Goal: Task Accomplishment & Management: Manage account settings

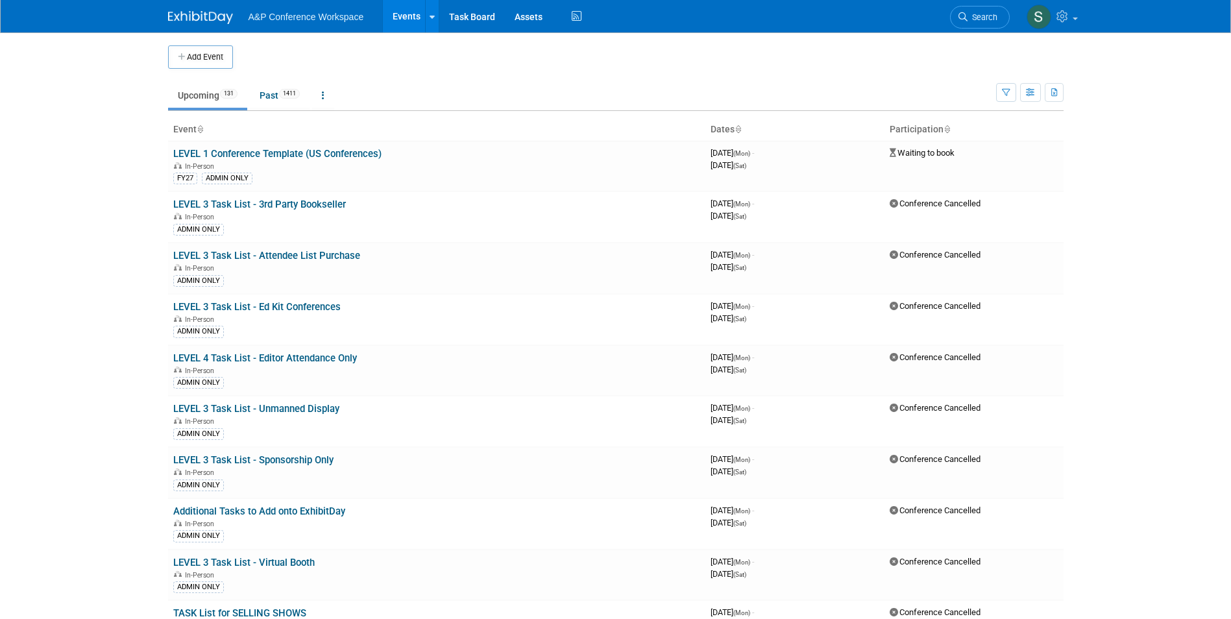
click at [84, 160] on body "A&P Conference Workspace Events Add Event Bulk Upload Events Shareable Event Bo…" at bounding box center [615, 309] width 1231 height 619
click at [991, 19] on span "Search" at bounding box center [983, 17] width 30 height 10
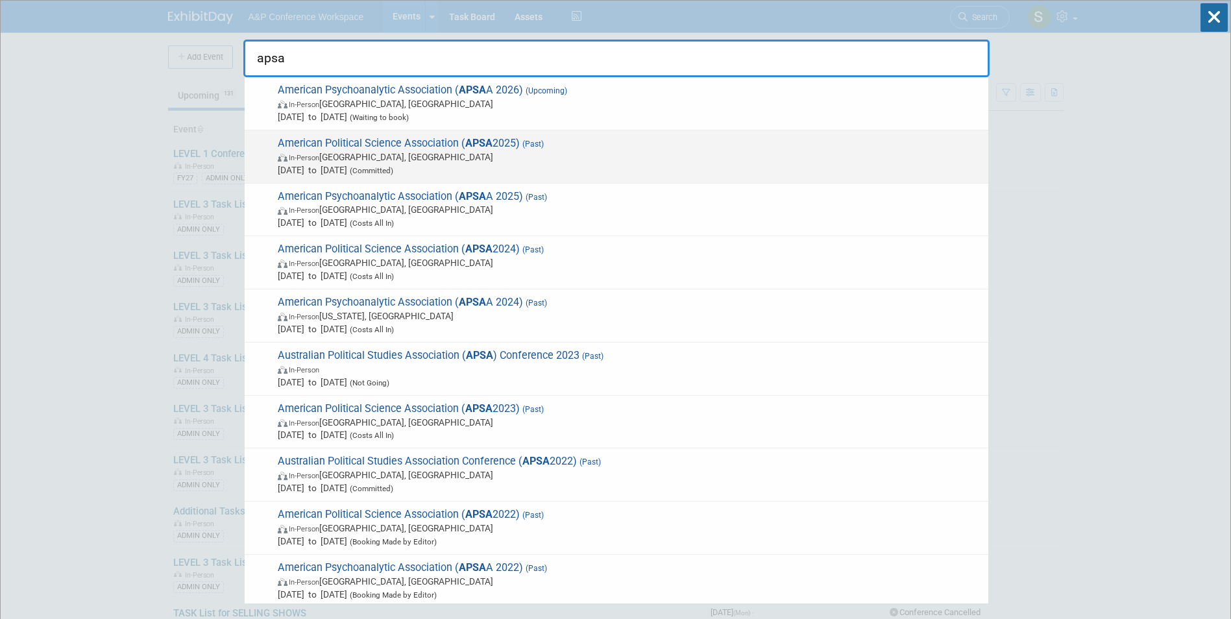
type input "apsa"
click at [439, 158] on span "In-Person Vancouver, Canada" at bounding box center [630, 157] width 704 height 13
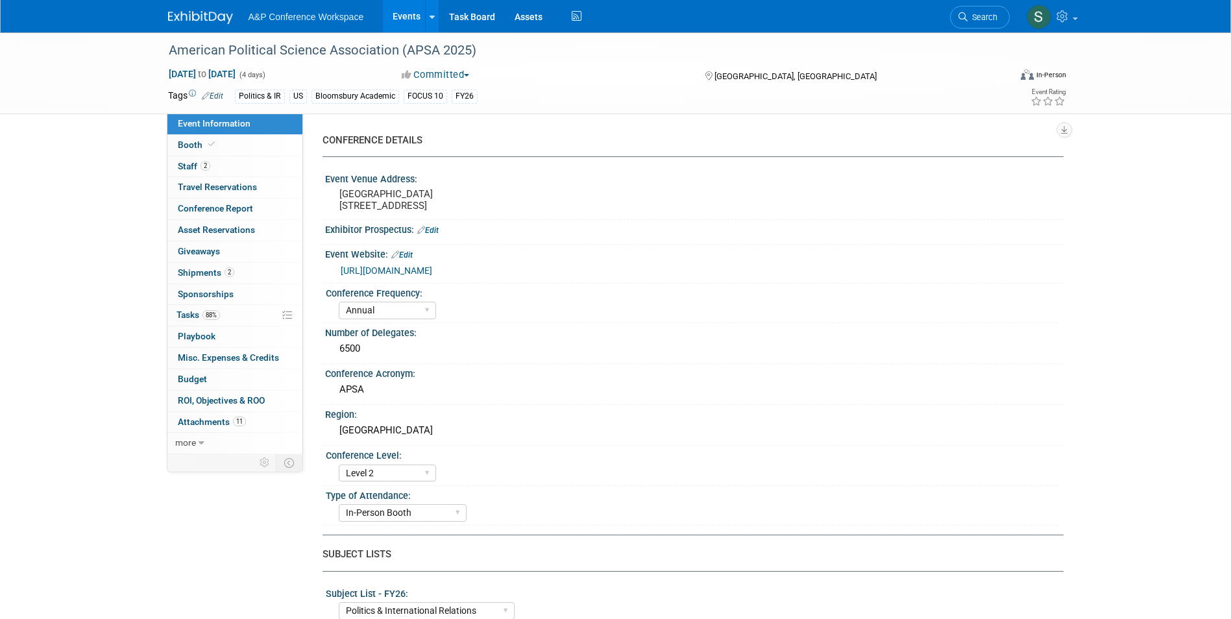
select select "Annual"
select select "Level 2"
select select "In-Person Booth"
select select "Politics & International Relations"
select select "Bloomsbury Academic"
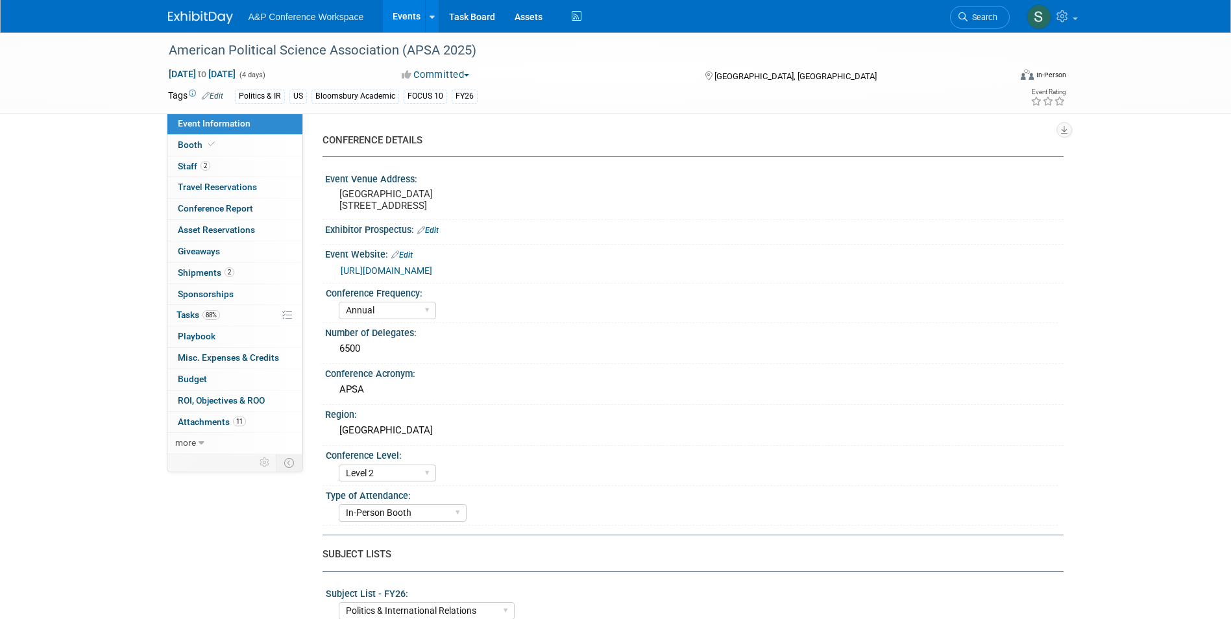
select select "[PERSON_NAME]"
select select "Networking/Commissioning"
click at [203, 317] on span "Tasks 88%" at bounding box center [198, 315] width 43 height 10
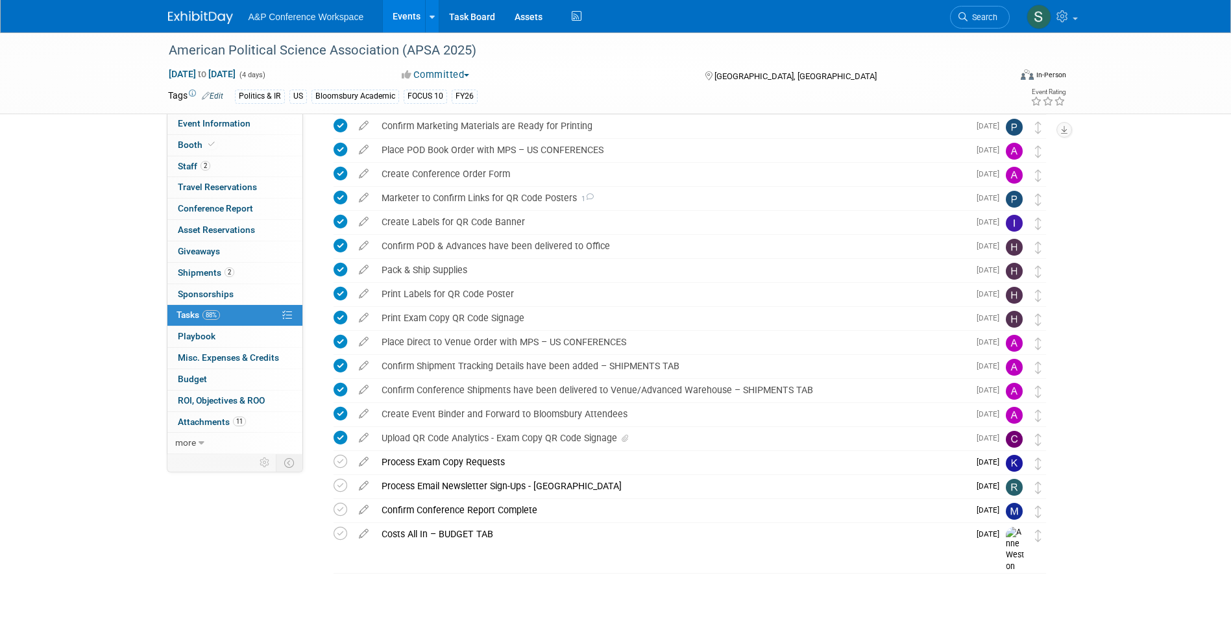
scroll to position [391, 0]
click at [203, 428] on link "11 Attachments 11" at bounding box center [234, 422] width 135 height 21
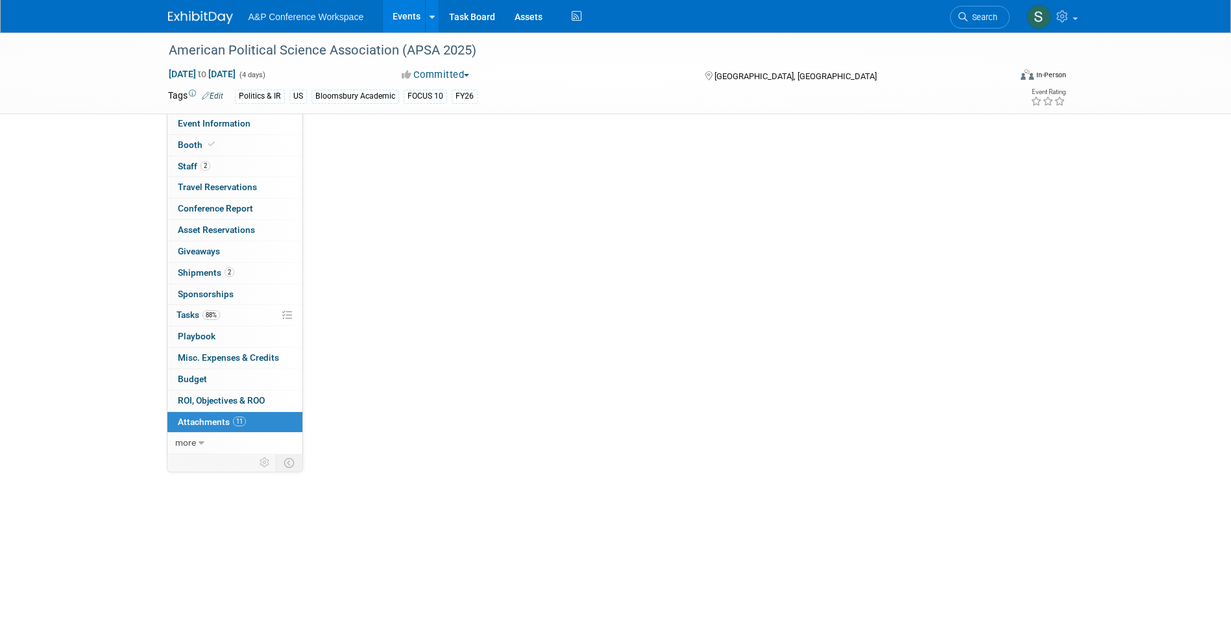
scroll to position [0, 0]
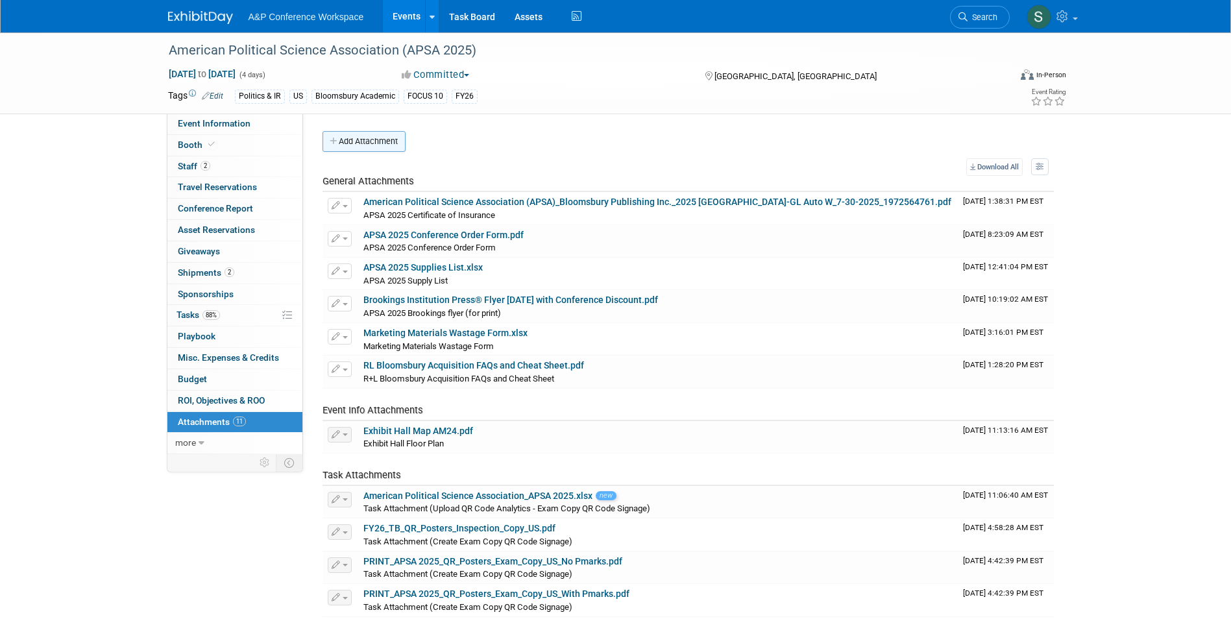
click at [382, 139] on button "Add Attachment" at bounding box center [364, 141] width 83 height 21
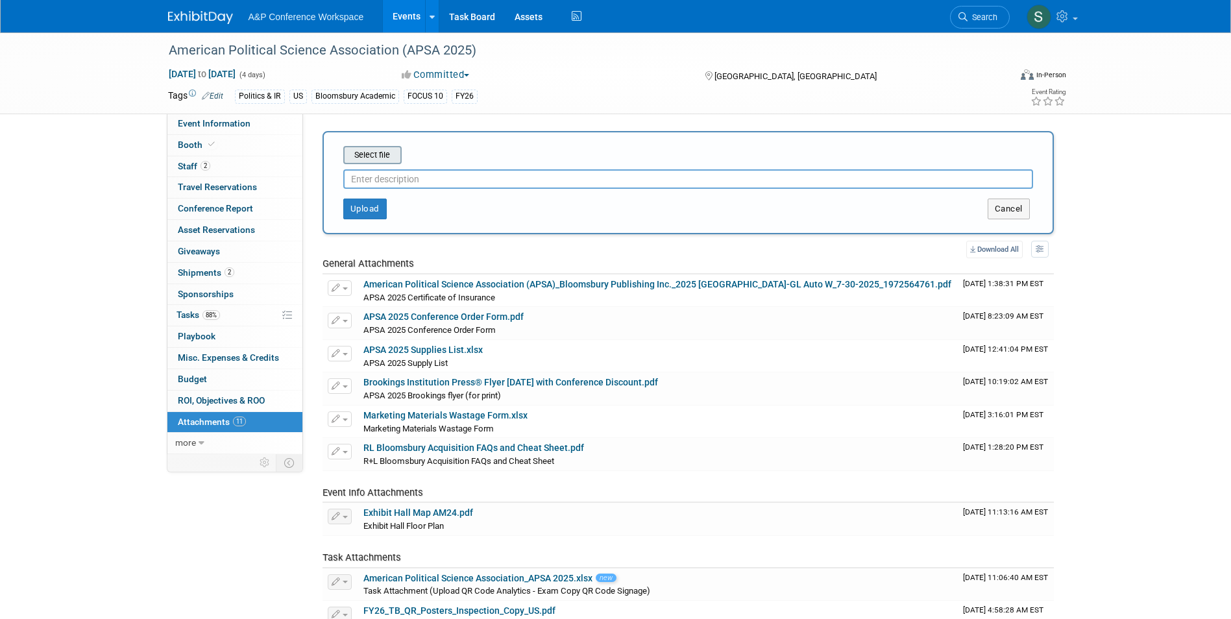
click at [375, 154] on input "file" at bounding box center [323, 155] width 154 height 16
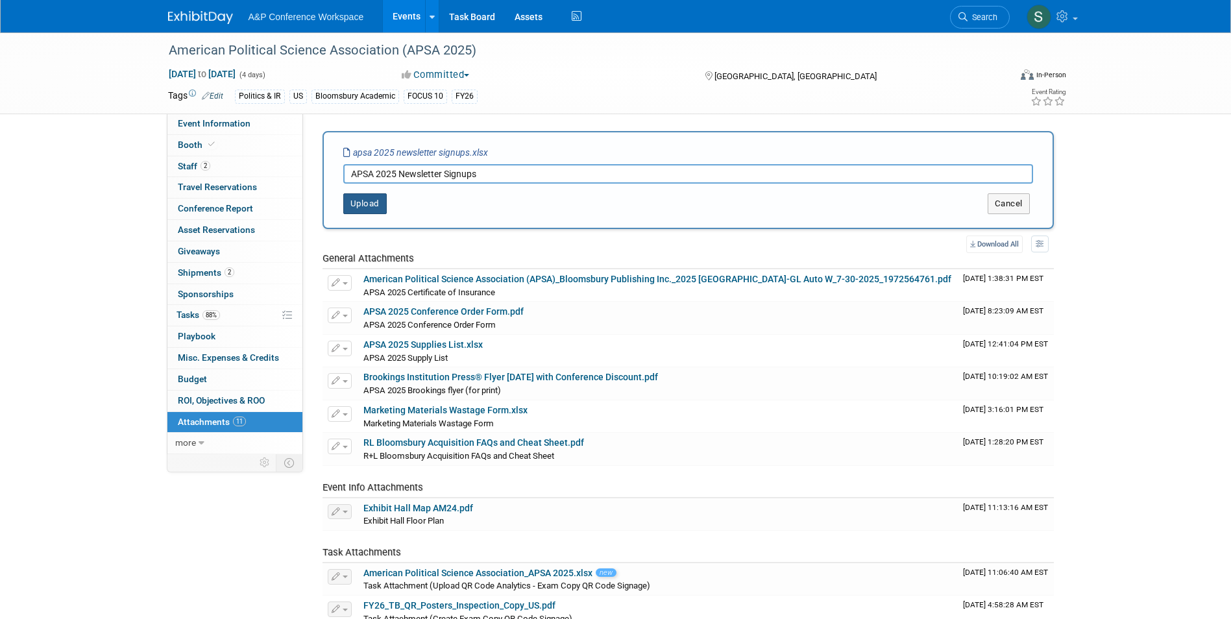
click at [370, 214] on button "Upload" at bounding box center [364, 203] width 43 height 21
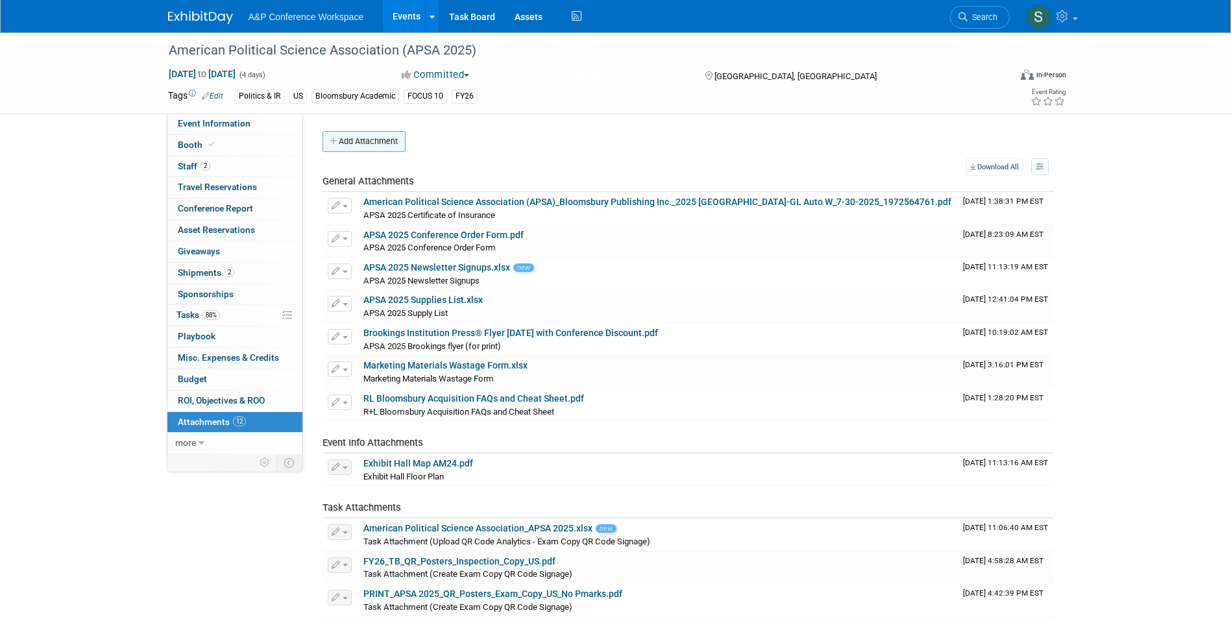
click at [377, 140] on button "Add Attachment" at bounding box center [364, 141] width 83 height 21
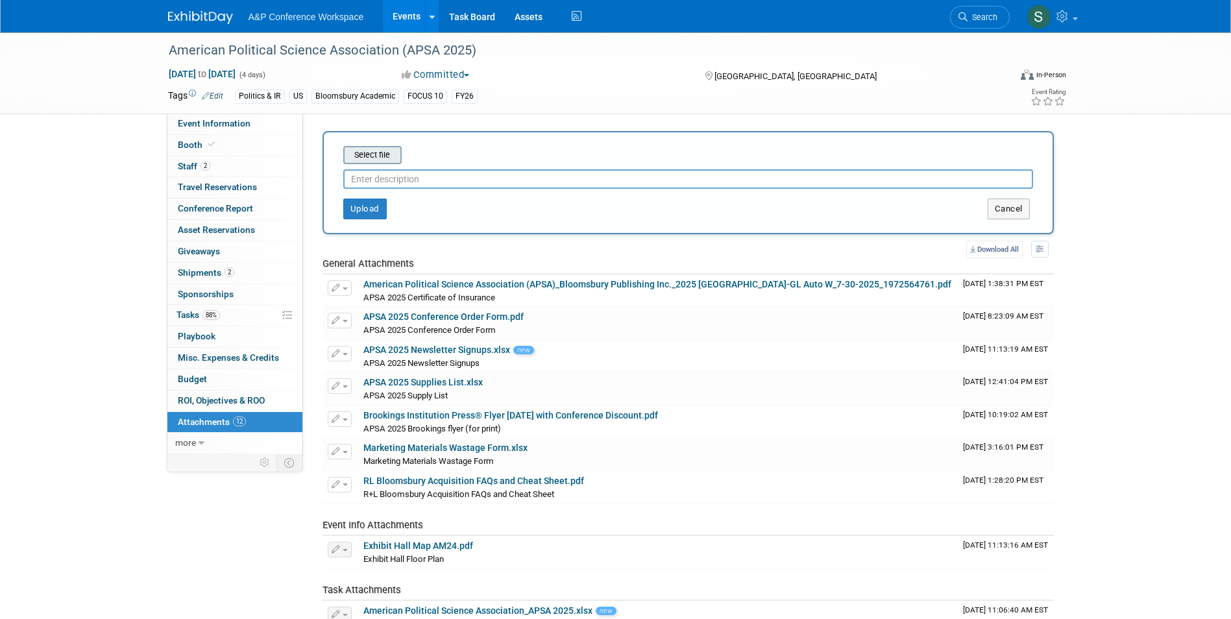
click at [375, 160] on input "file" at bounding box center [323, 155] width 154 height 16
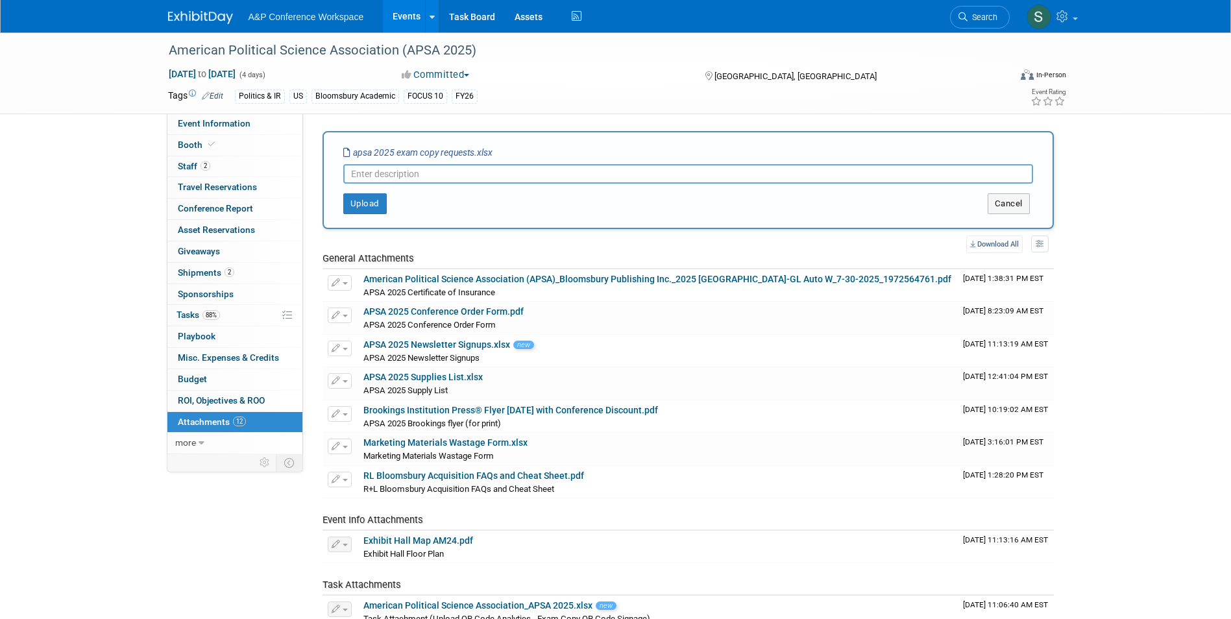
click at [392, 176] on input "text" at bounding box center [688, 173] width 690 height 19
type input "APSA 2025 Exam Copy Requests"
click at [358, 221] on div "Select file apsa 2025 exam copy requests.xlsx APSA 2025 Exam Copy Requests This…" at bounding box center [689, 180] width 732 height 98
click at [358, 215] on div "Select file apsa 2025 exam copy requests.xlsx APSA 2025 Exam Copy Requests This…" at bounding box center [689, 180] width 732 height 98
click at [360, 199] on button "Upload" at bounding box center [364, 203] width 43 height 21
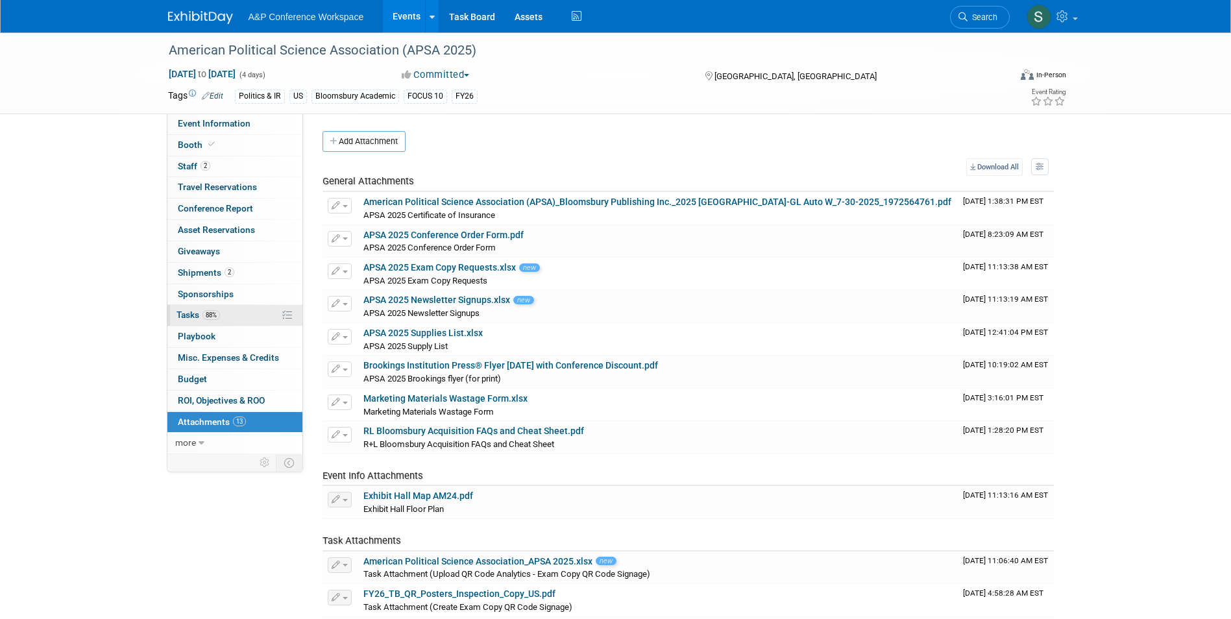
click at [216, 309] on link "88% Tasks 88%" at bounding box center [234, 315] width 135 height 21
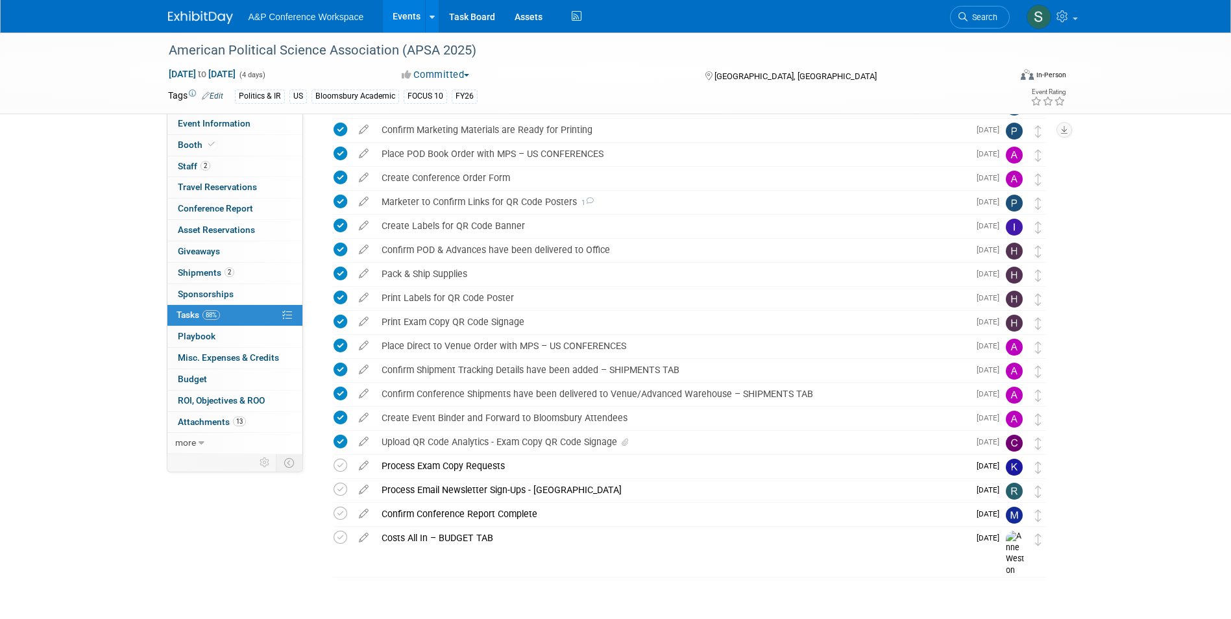
scroll to position [397, 0]
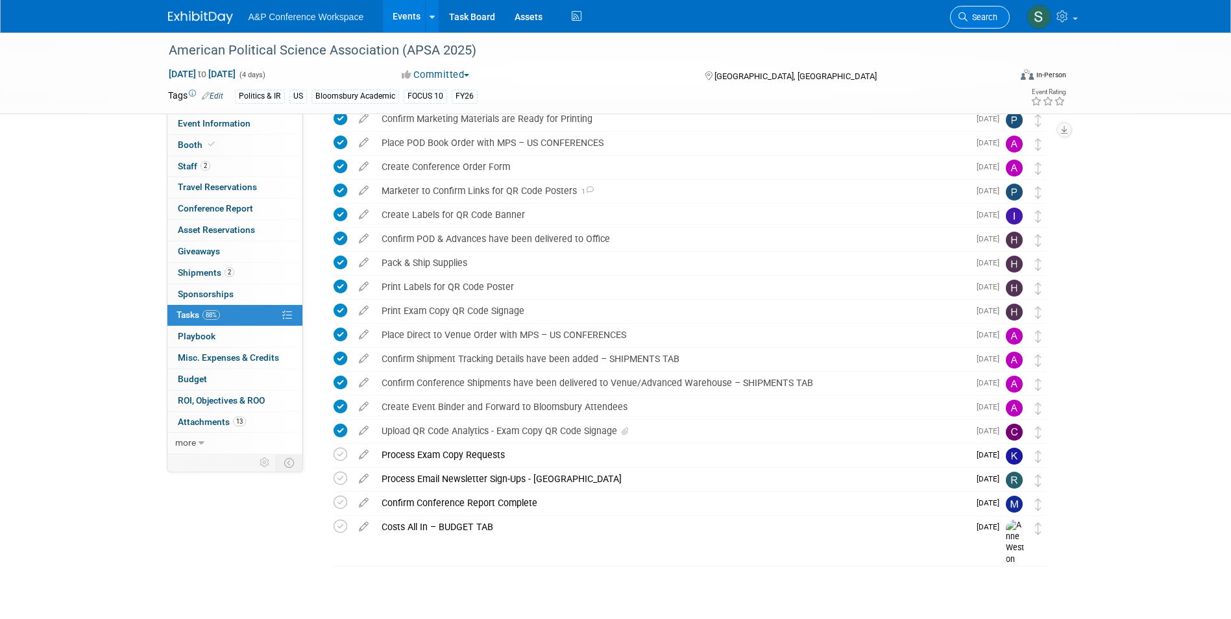
click at [976, 18] on span "Search" at bounding box center [983, 17] width 30 height 10
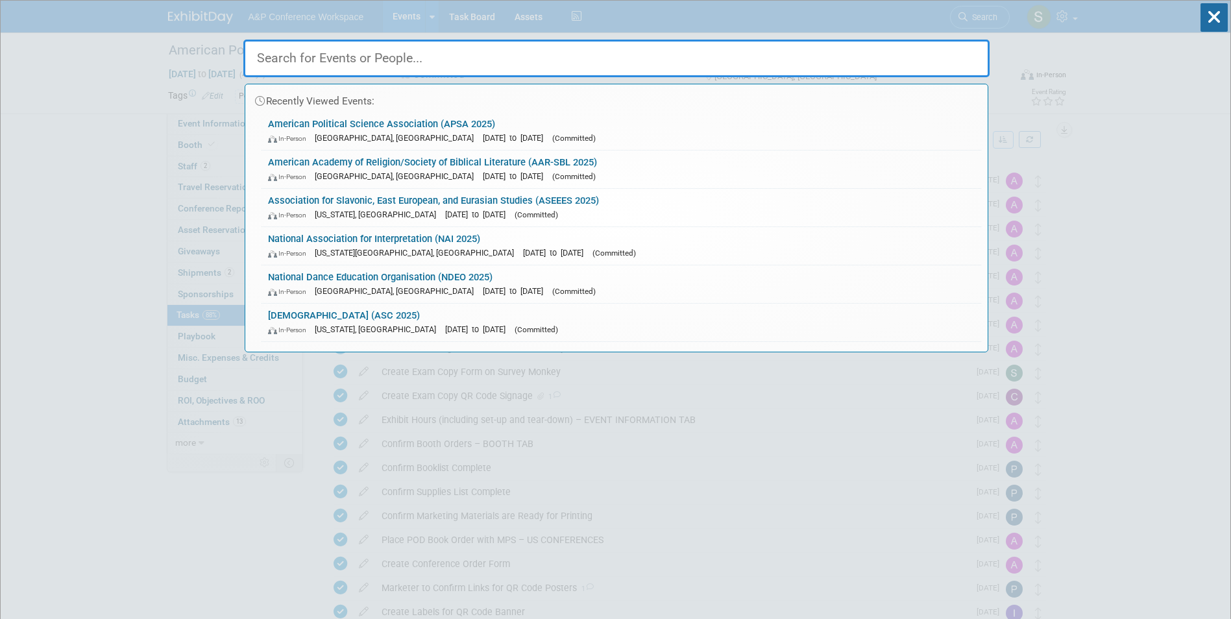
paste input "American Psychoanalytic Association (APSAA 2026)"
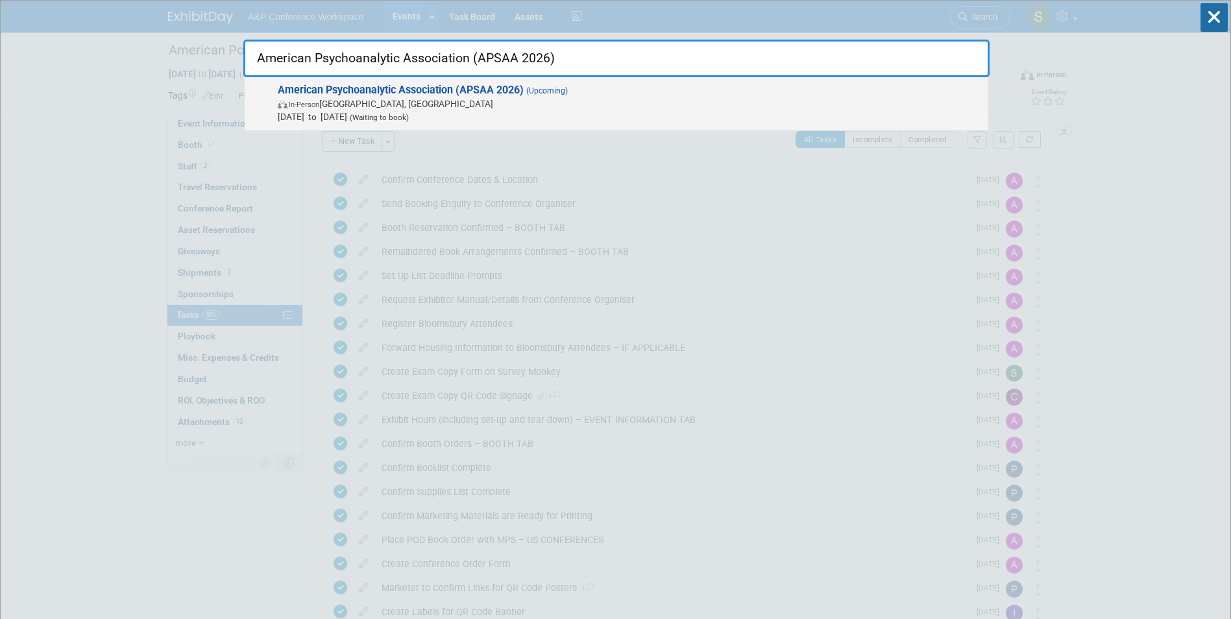
type input "American Psychoanalytic Association (APSAA 2026)"
click at [522, 97] on span "American Psychoanalytic Association (APSAA 2026) (Upcoming) In-Person San Franc…" at bounding box center [628, 104] width 708 height 40
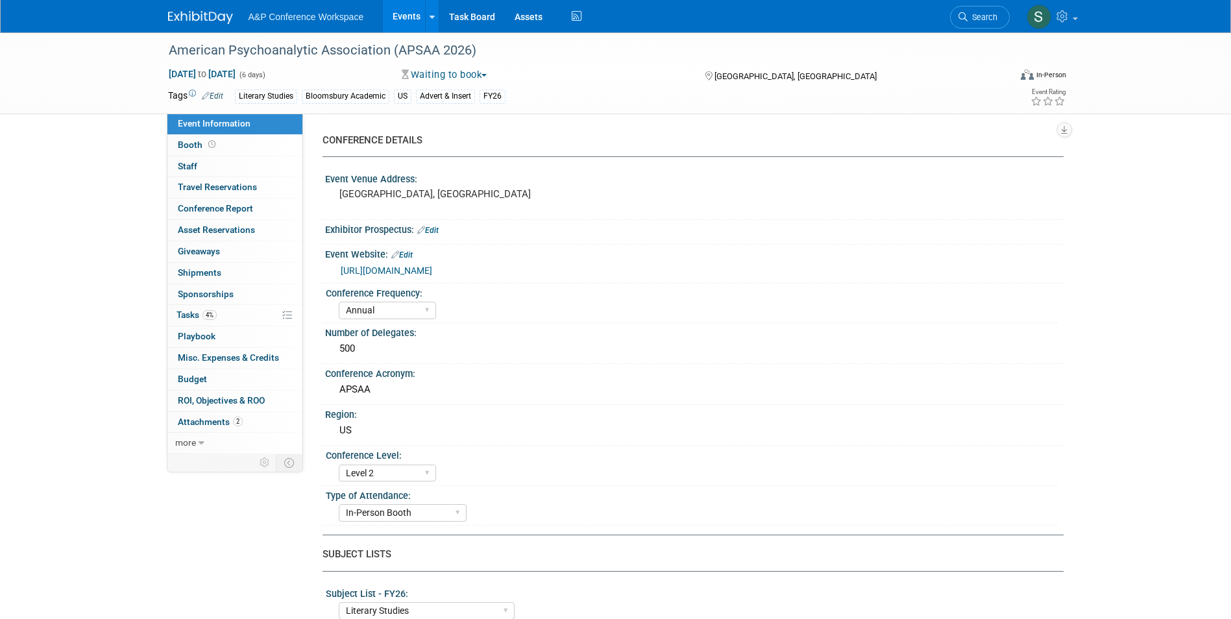
select select "Annual"
select select "Level 2"
select select "In-Person Booth"
select select "Literary Studies"
select select "Bloomsbury Academic"
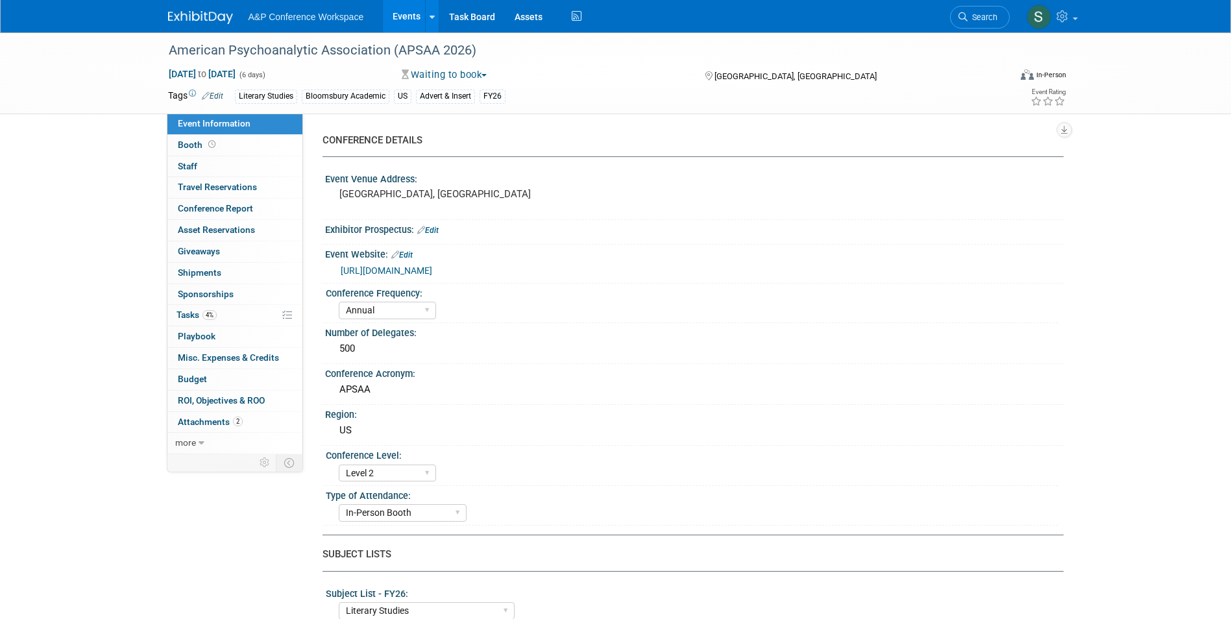
select select "[PERSON_NAME]"
select select "Paige Papandrea"
select select "Michelle Kelly"
select select "Networking/Commissioning"
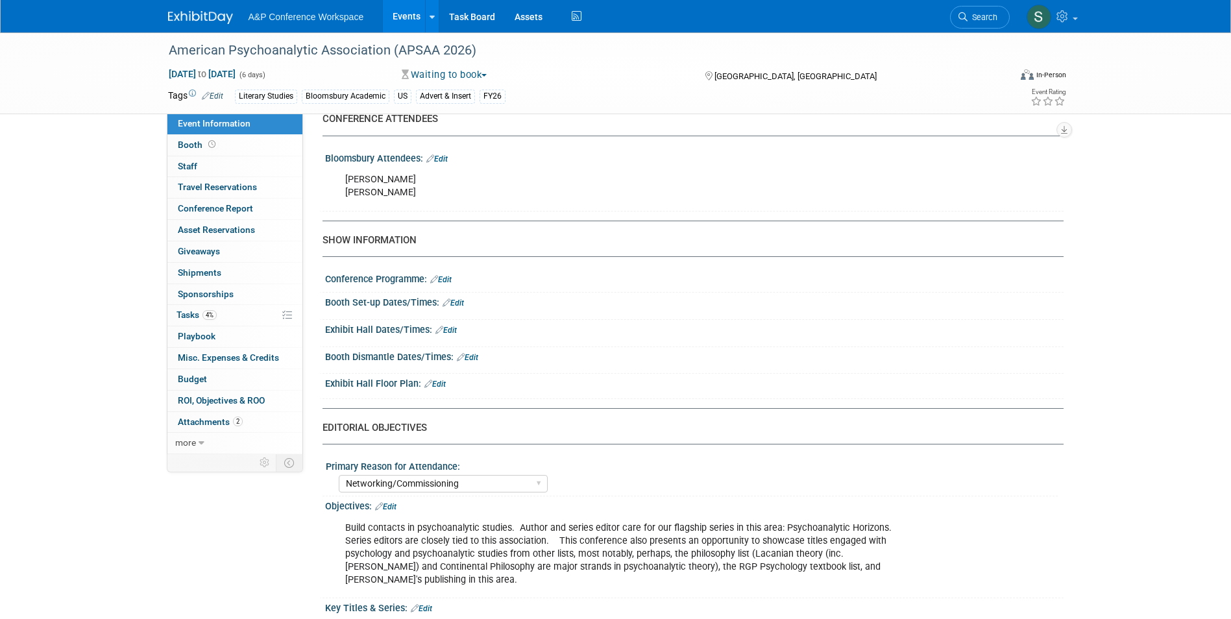
scroll to position [826, 0]
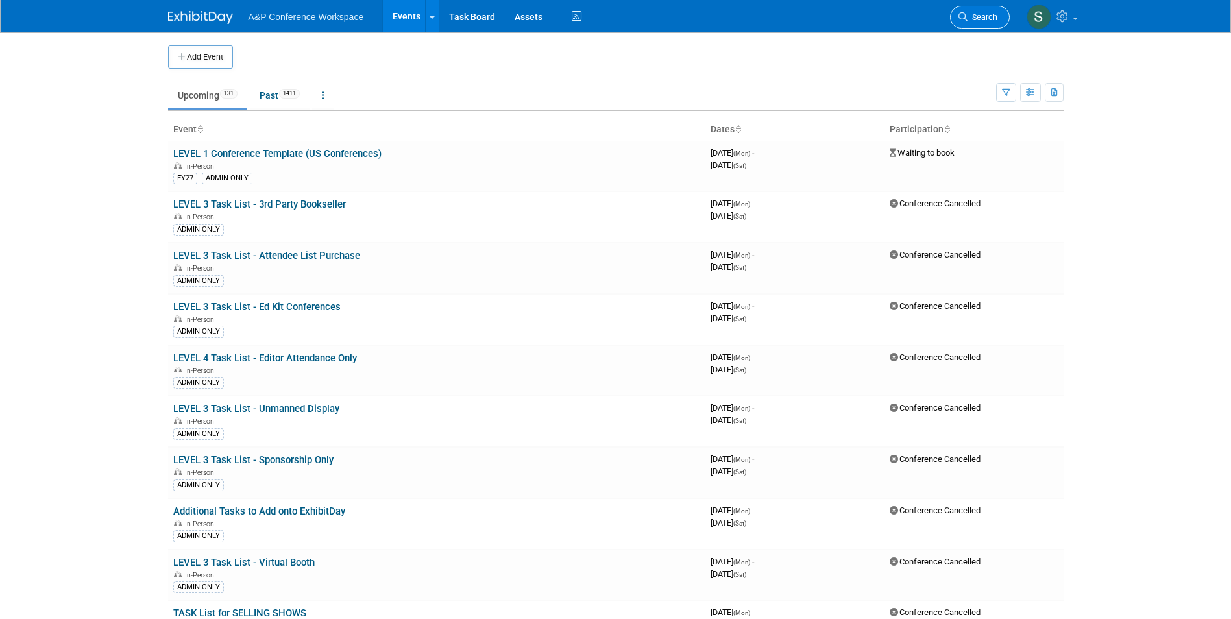
click at [983, 21] on span "Search" at bounding box center [983, 17] width 30 height 10
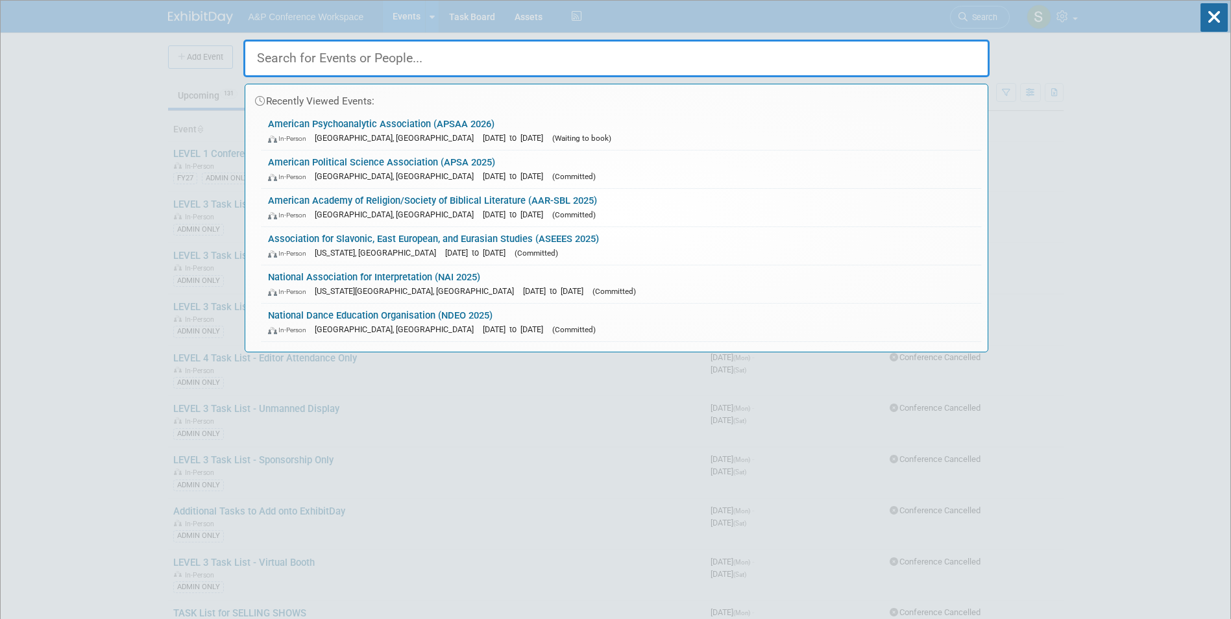
click at [788, 51] on input "text" at bounding box center [616, 59] width 746 height 38
paste input "American Philosophical Association, Eastern Meeting (APA-Eastern 2026)"
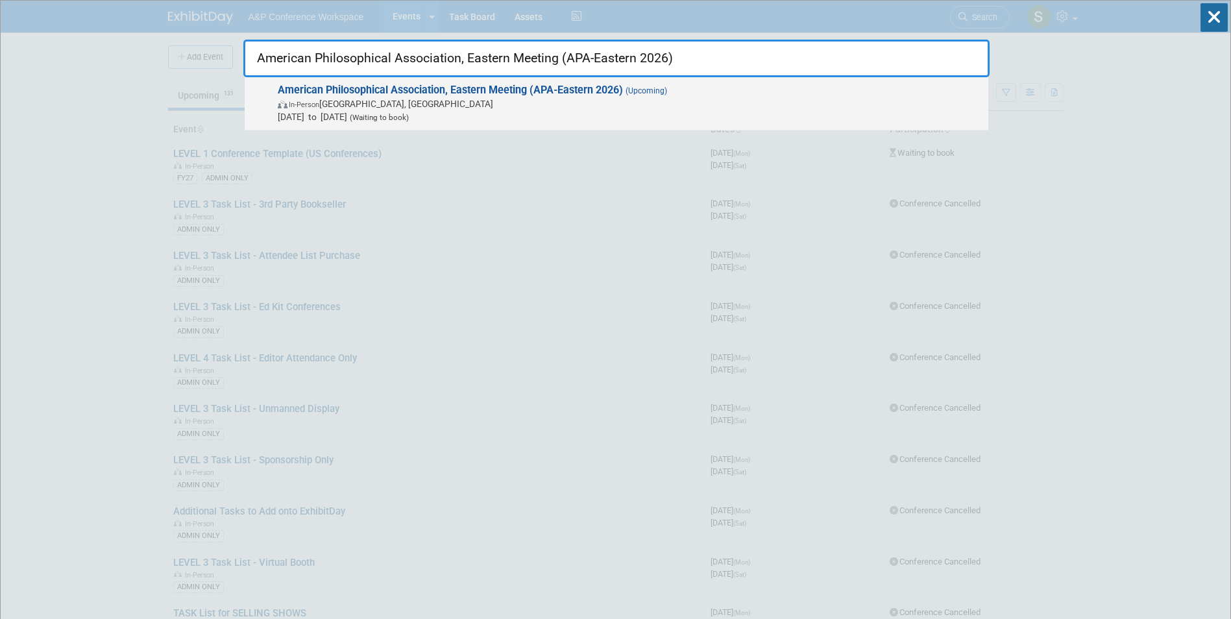
type input "American Philosophical Association, Eastern Meeting (APA-Eastern 2026)"
click at [637, 102] on span "In-Person Baltimore, MD" at bounding box center [630, 103] width 704 height 13
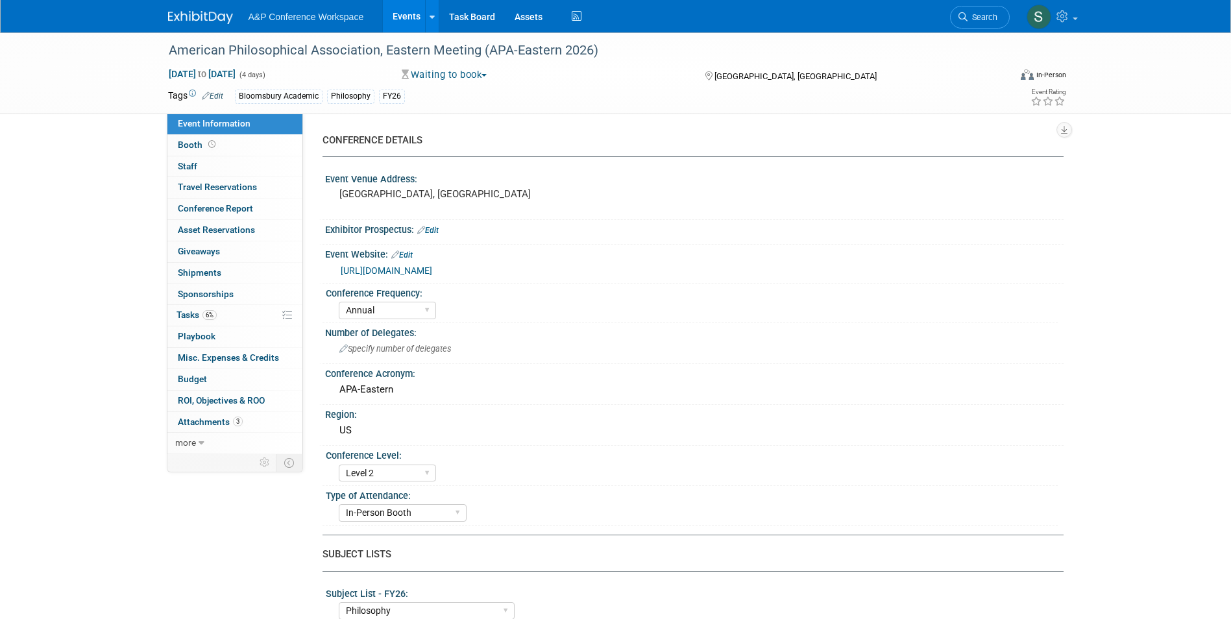
select select "Annual"
select select "Level 2"
select select "In-Person Booth"
select select "Philosophy"
select select "Bloomsbury Academic"
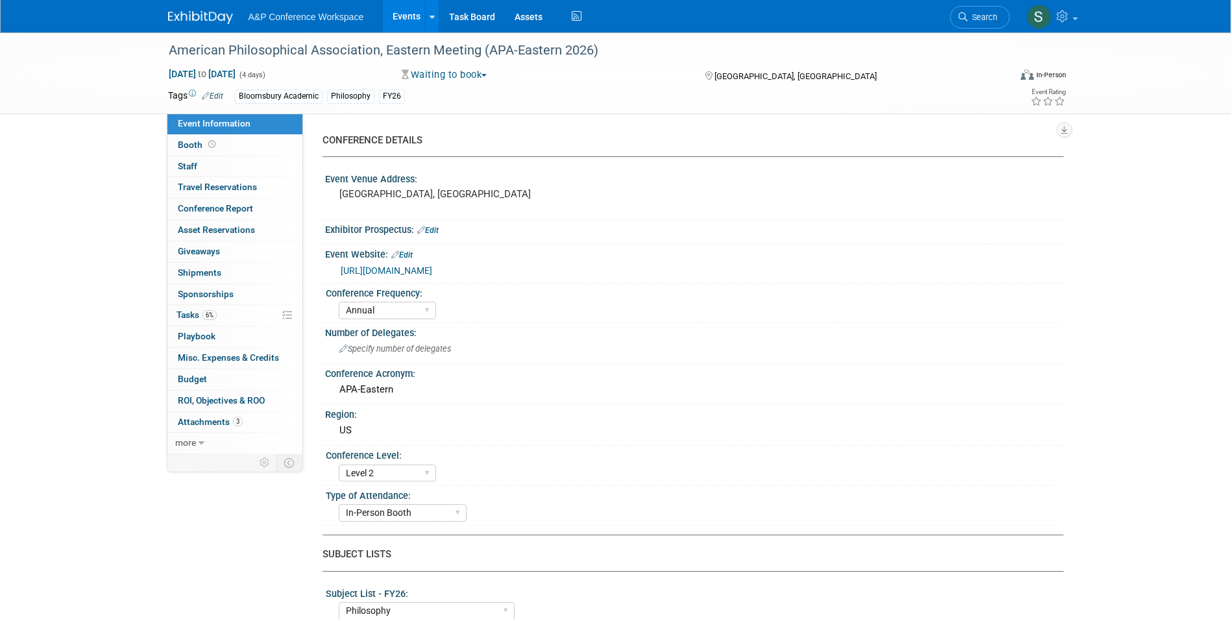
select select "[PERSON_NAME]"
select select "Networking/Commissioning"
click at [228, 314] on link "6% Tasks 6%" at bounding box center [234, 315] width 135 height 21
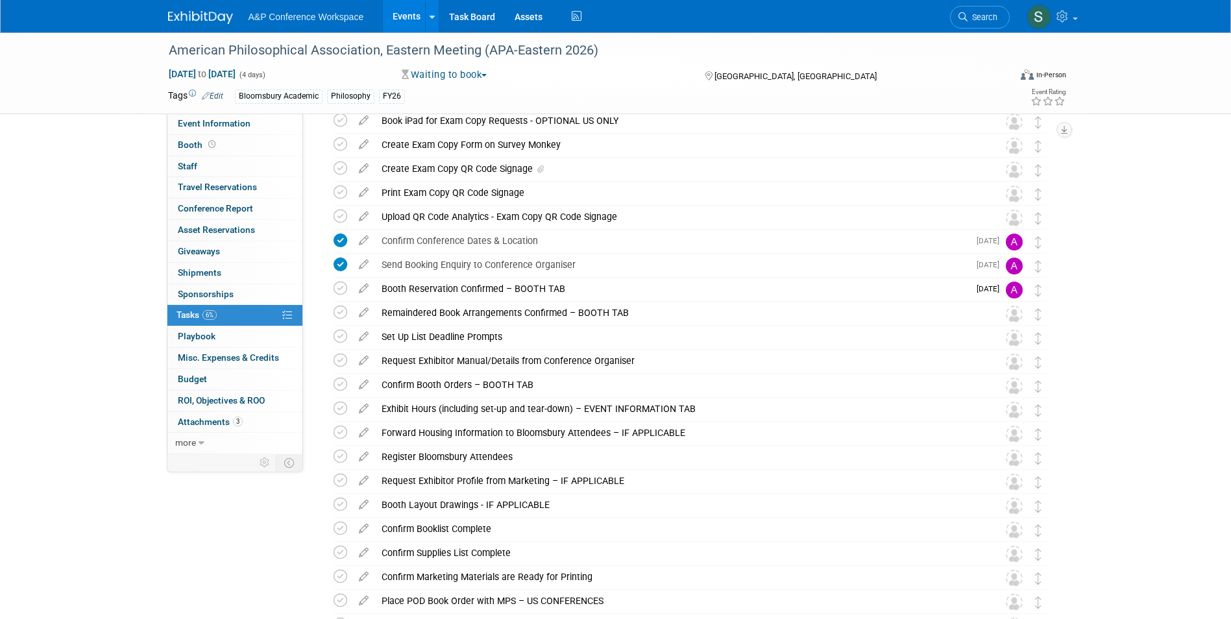
scroll to position [61, 0]
